Goal: Task Accomplishment & Management: Complete application form

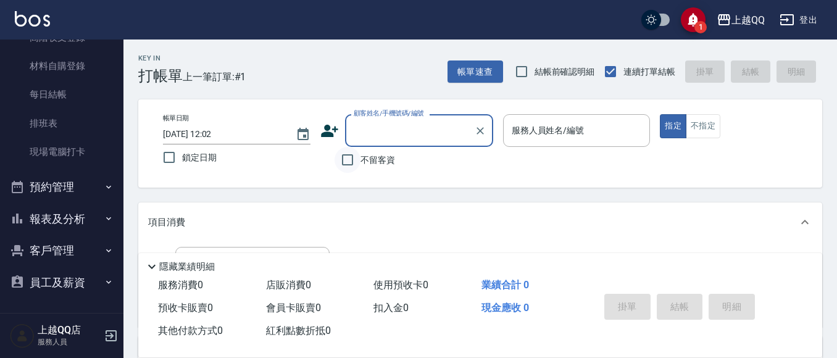
click at [342, 169] on input "不留客資" at bounding box center [348, 160] width 26 height 26
checkbox input "true"
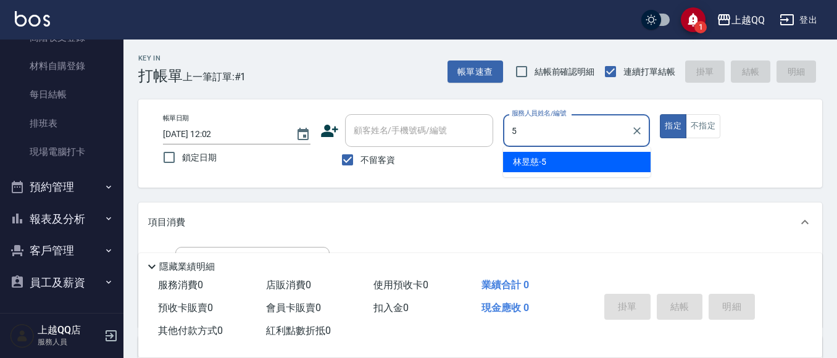
type input "5"
type button "true"
type input "[PERSON_NAME]5"
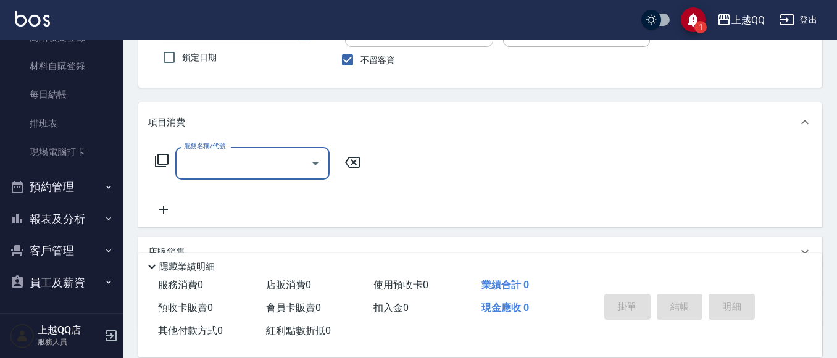
scroll to position [124, 0]
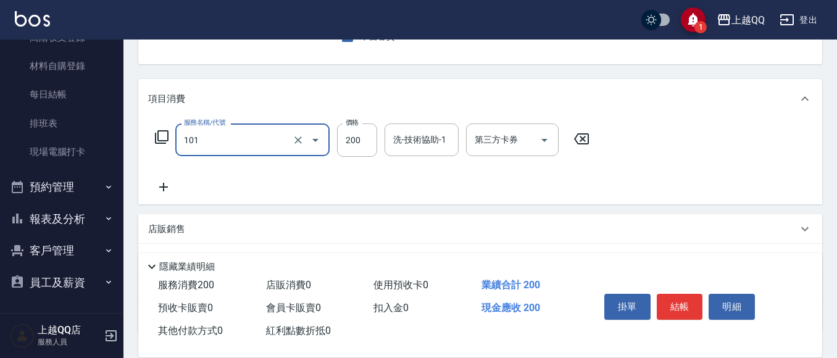
type input "洗髮(101)"
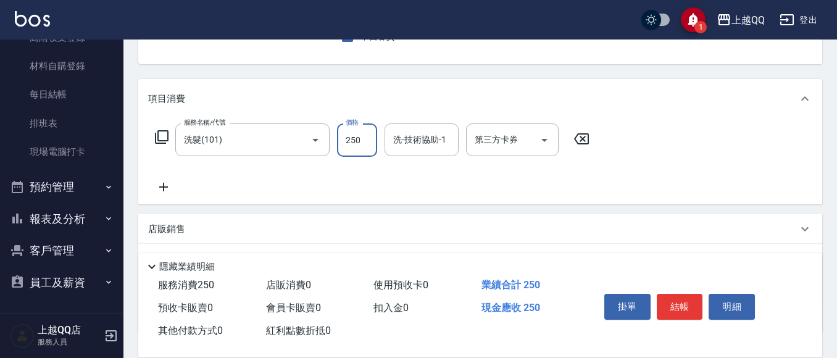
type input "250"
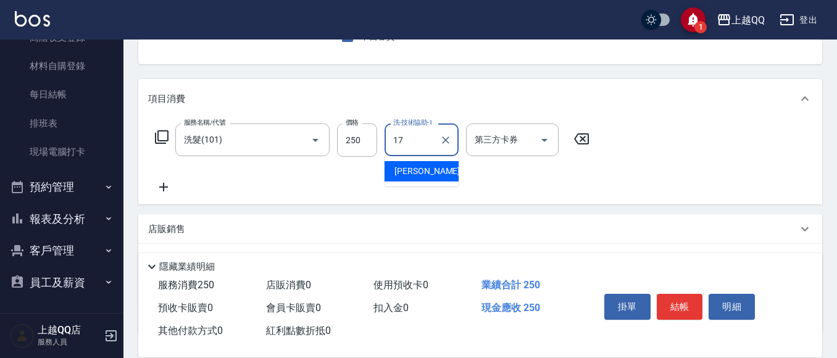
type input "心佑-17"
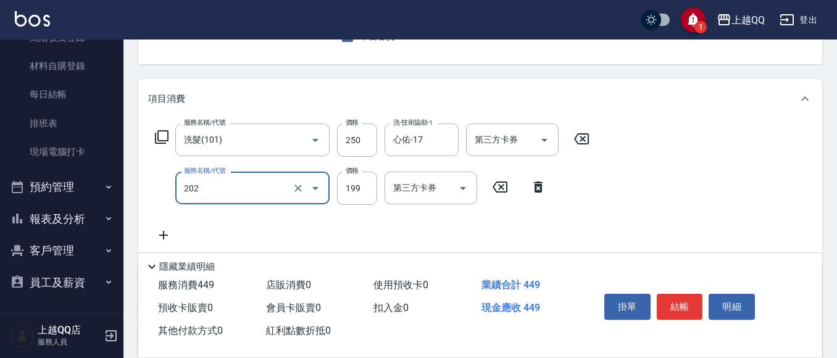
type input "不指定單剪(202)"
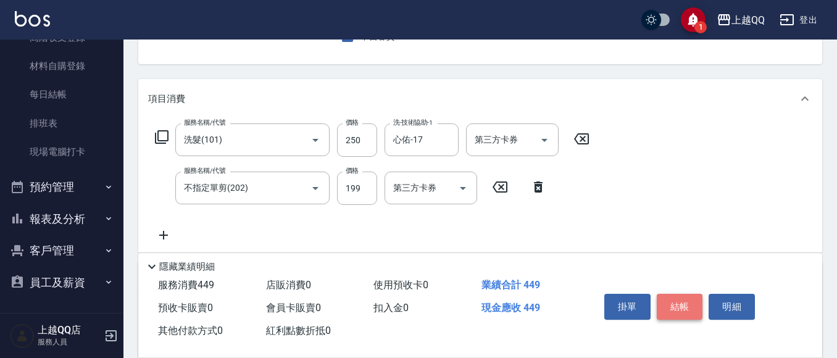
click at [671, 305] on button "結帳" at bounding box center [680, 307] width 46 height 26
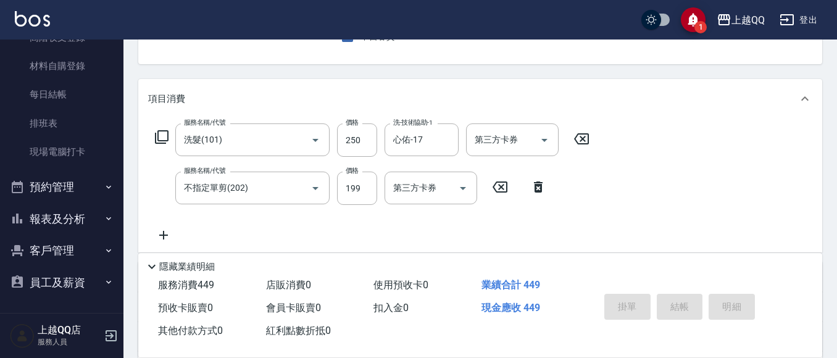
type input "[DATE] 13:06"
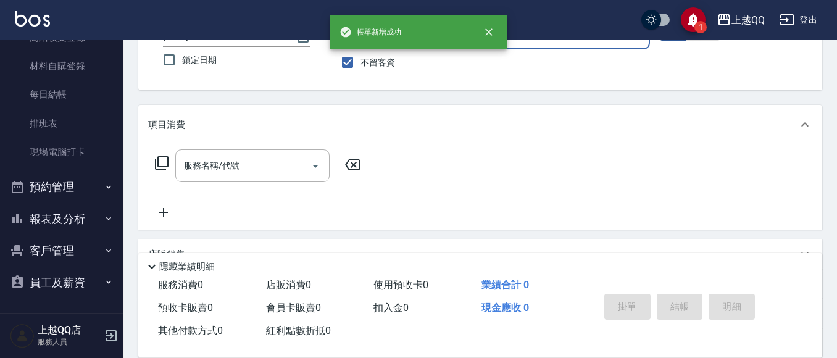
scroll to position [58, 0]
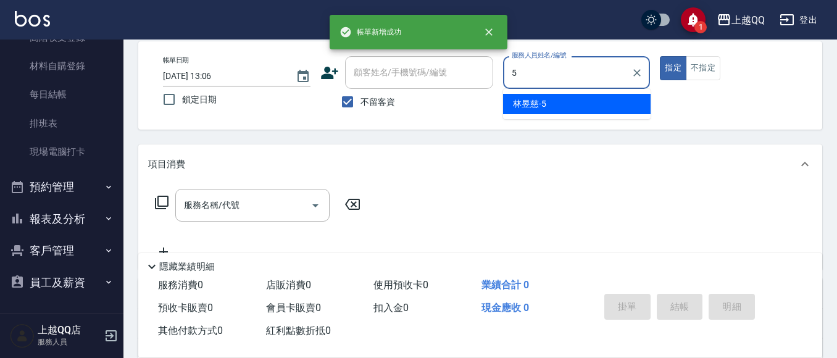
type input "[PERSON_NAME]5"
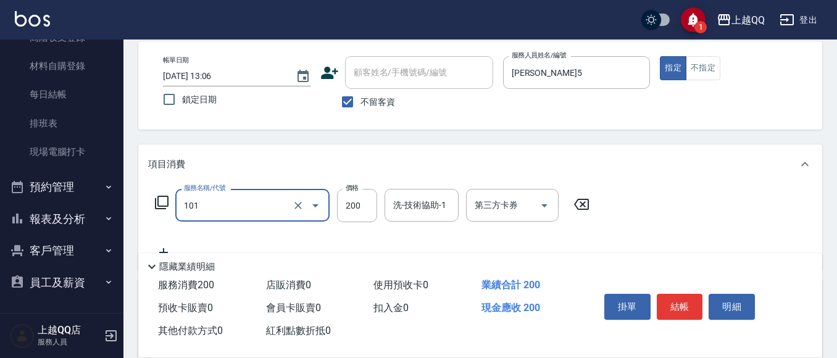
type input "洗髮(101)"
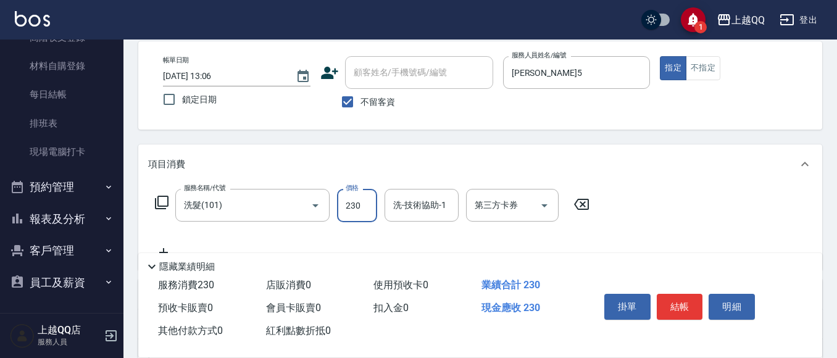
type input "230"
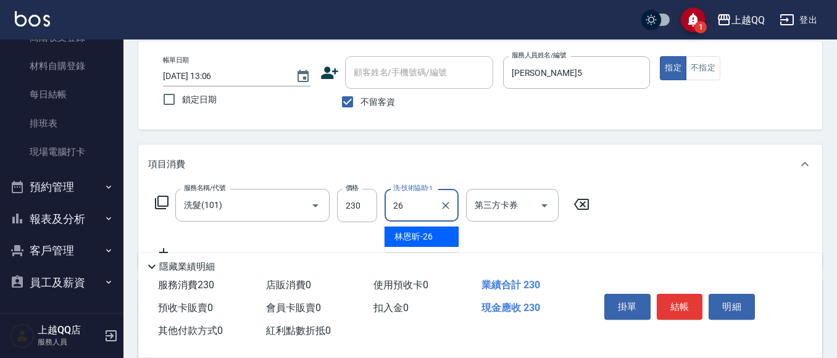
type input "[PERSON_NAME]-26"
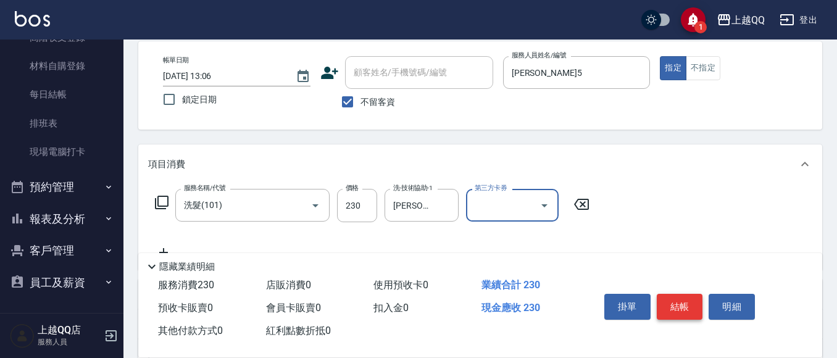
click at [679, 297] on button "結帳" at bounding box center [680, 307] width 46 height 26
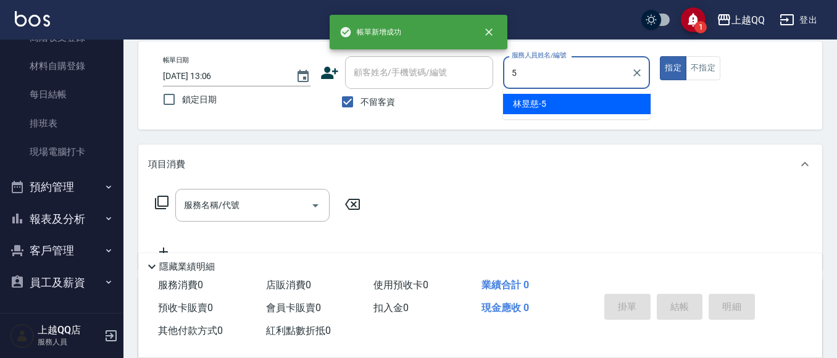
type input "[PERSON_NAME]5"
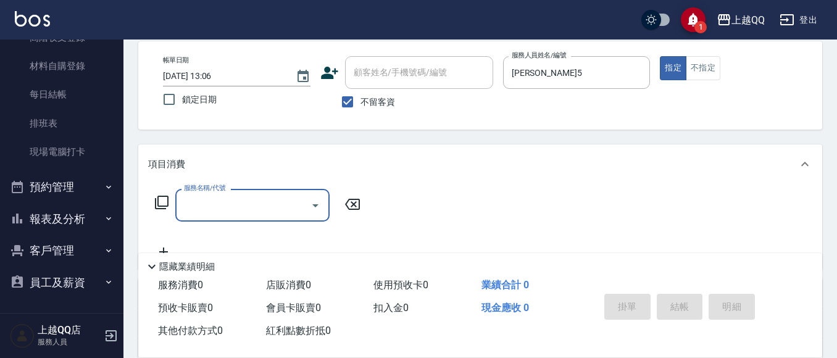
click at [384, 108] on span "不留客資" at bounding box center [378, 102] width 35 height 13
click at [361, 108] on input "不留客資" at bounding box center [348, 102] width 26 height 26
checkbox input "false"
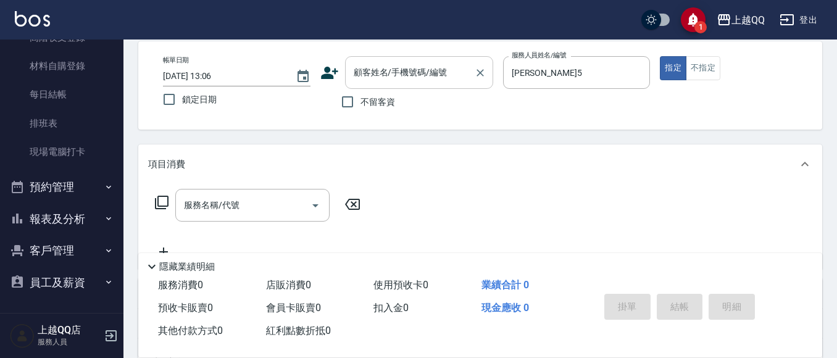
click at [387, 83] on input "顧客姓名/手機號碼/編號" at bounding box center [410, 73] width 119 height 22
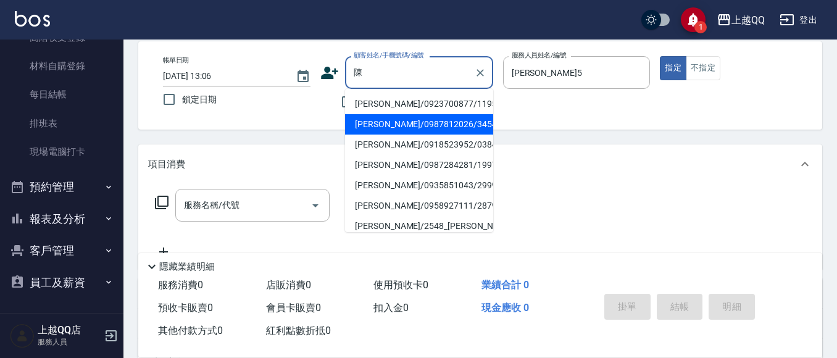
click at [429, 117] on li "[PERSON_NAME]/0987812026/3454" at bounding box center [419, 124] width 148 height 20
type input "[PERSON_NAME]/0987812026/3454"
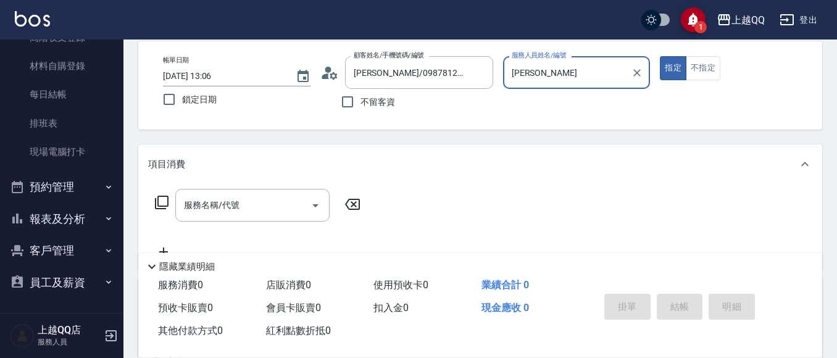
type input "佩"
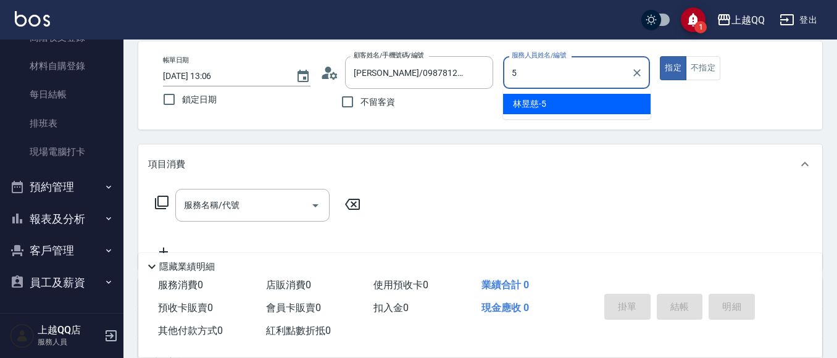
type input "[PERSON_NAME]5"
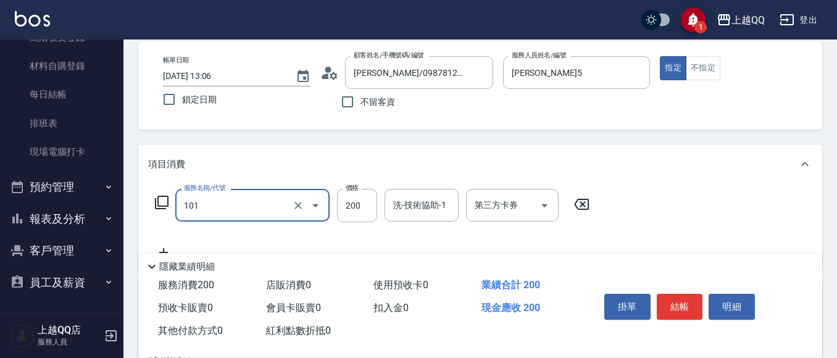
type input "洗髮(101)"
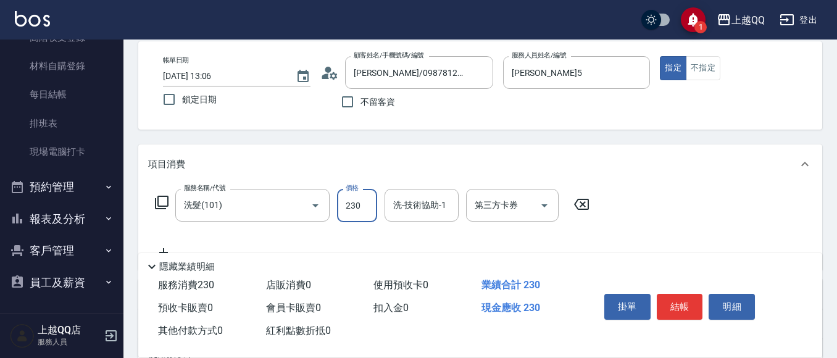
type input "230"
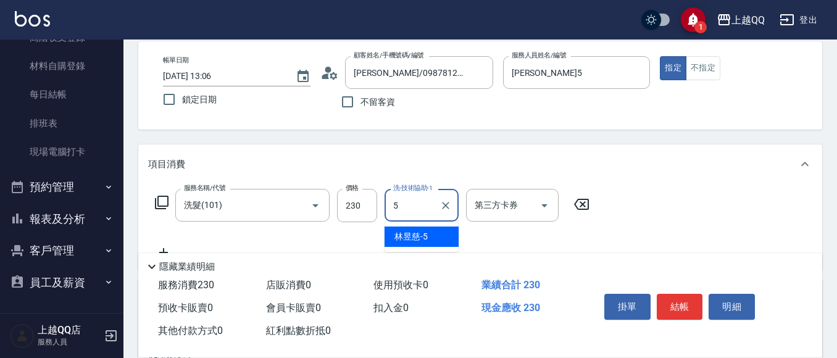
type input "[PERSON_NAME]5"
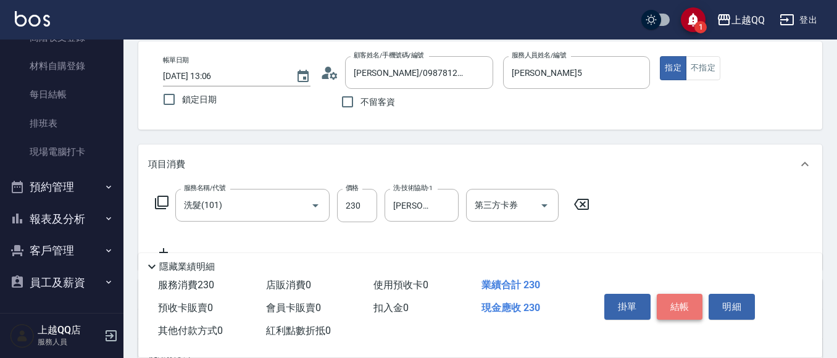
click at [668, 302] on button "結帳" at bounding box center [680, 307] width 46 height 26
